Goal: Task Accomplishment & Management: Manage account settings

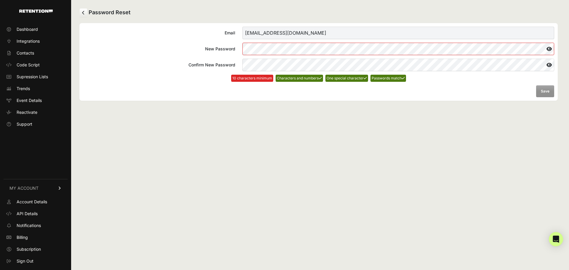
click at [190, 45] on label "New Password" at bounding box center [318, 49] width 471 height 12
click at [202, 65] on label "Confirm New Password" at bounding box center [318, 65] width 471 height 12
click at [545, 89] on button "Save" at bounding box center [545, 91] width 18 height 12
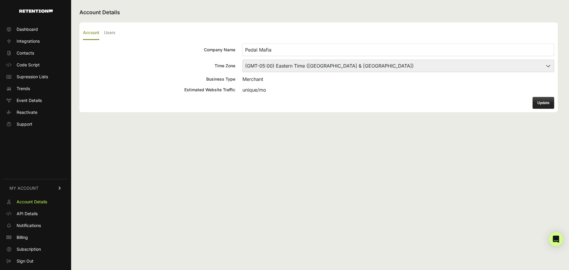
click at [539, 101] on button "Update" at bounding box center [544, 103] width 22 height 12
click at [22, 31] on span "Dashboard" at bounding box center [27, 29] width 21 height 6
